Goal: Navigation & Orientation: Find specific page/section

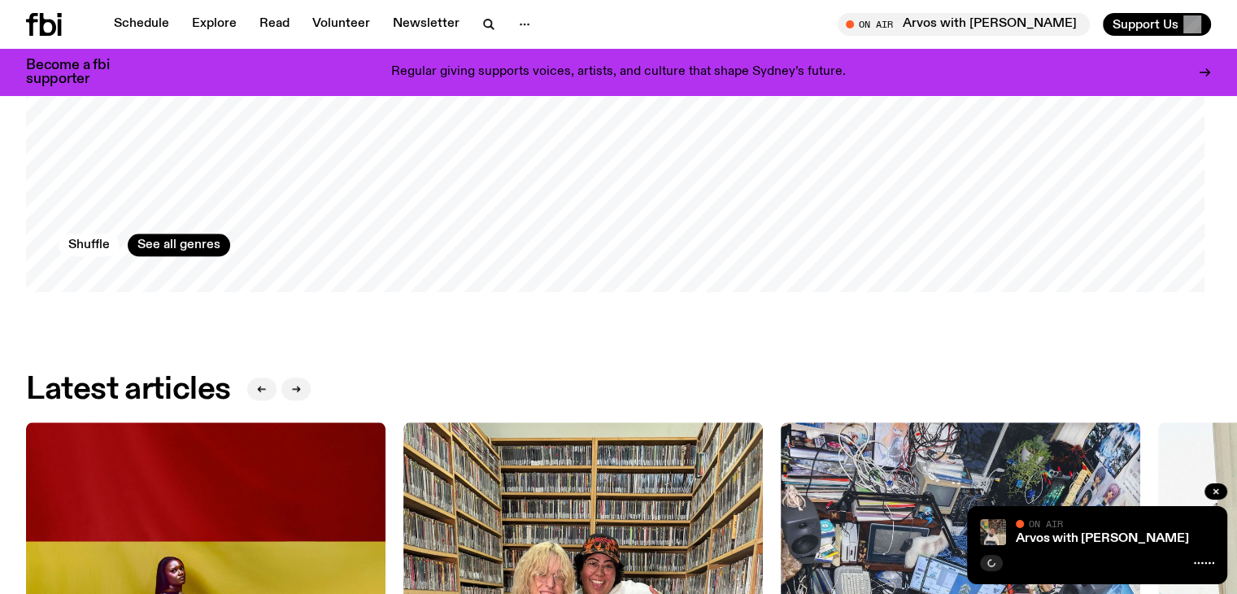
scroll to position [1945, 0]
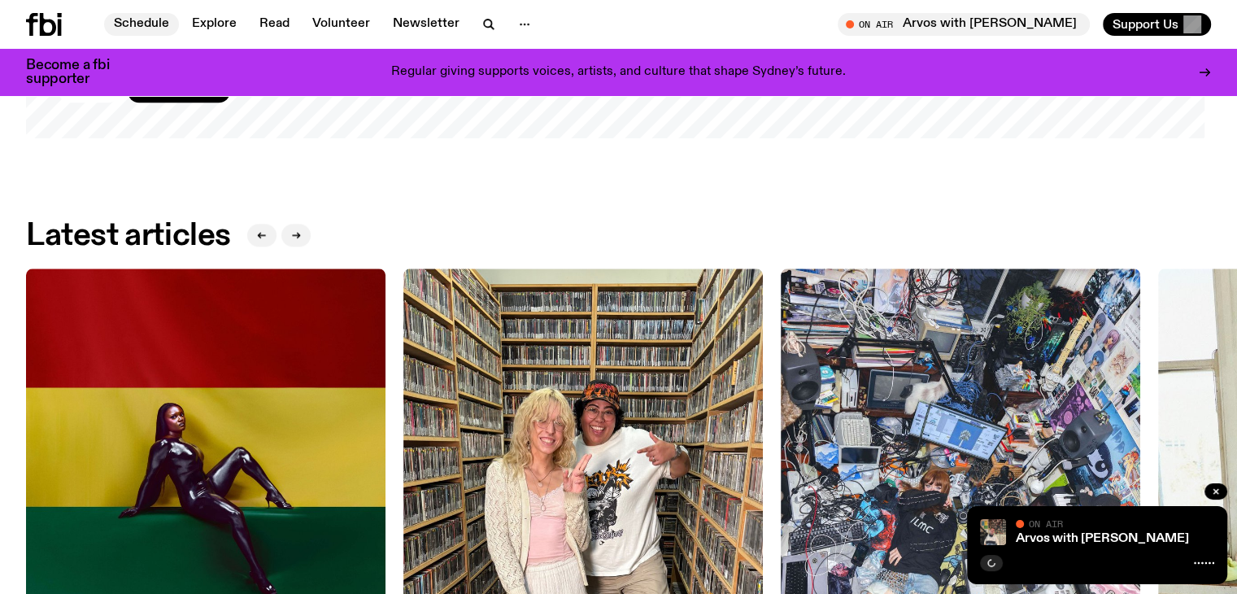
click at [137, 17] on link "Schedule" at bounding box center [141, 24] width 75 height 23
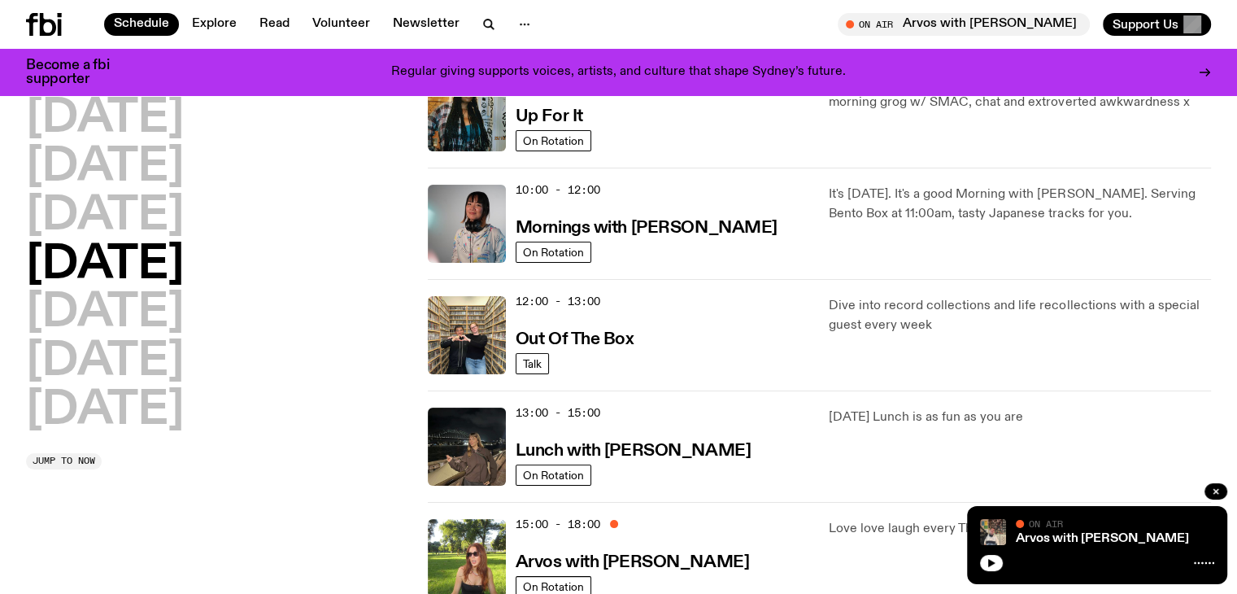
scroll to position [407, 0]
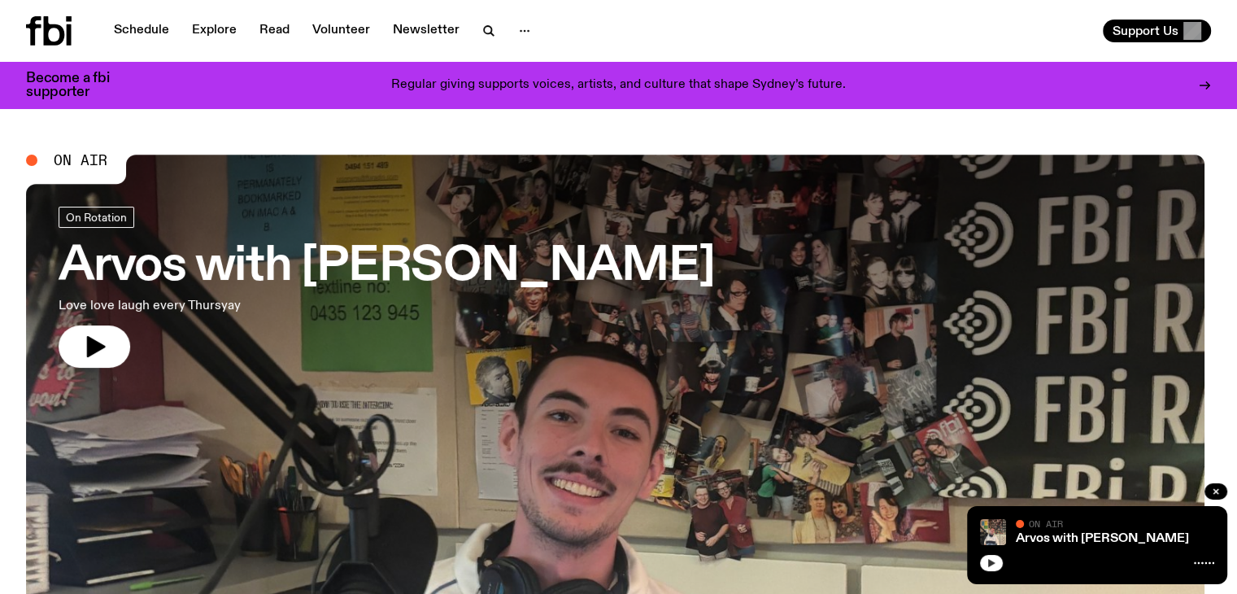
click at [982, 561] on button "button" at bounding box center [991, 563] width 23 height 16
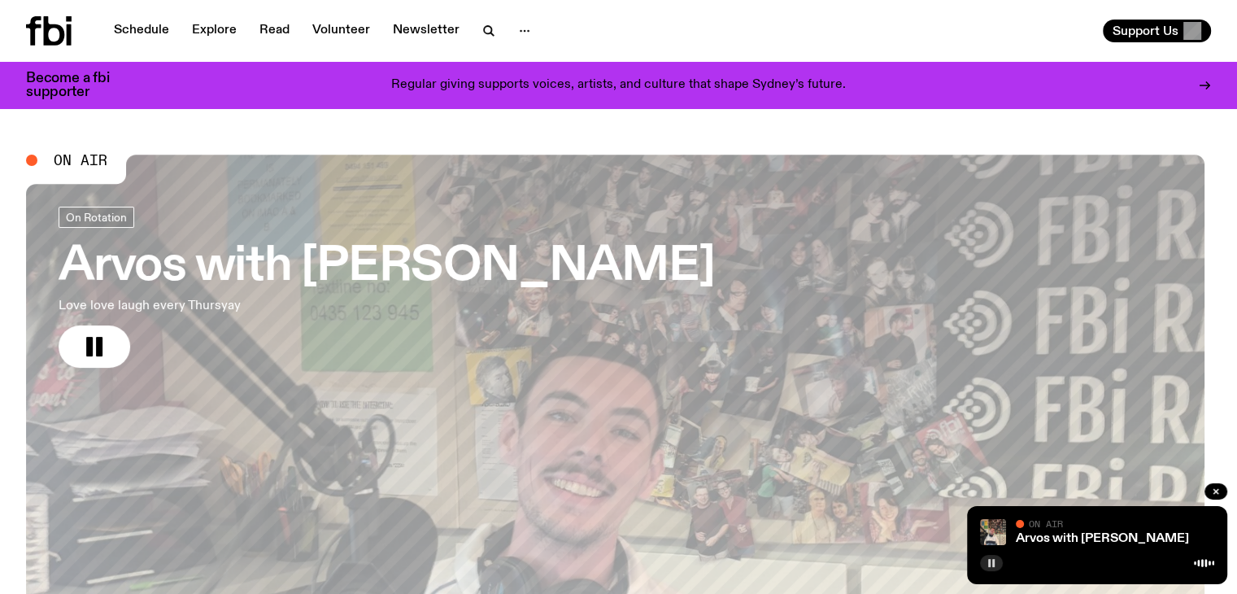
click at [987, 567] on icon "button" at bounding box center [992, 563] width 10 height 10
